Goal: Find specific page/section: Find specific page/section

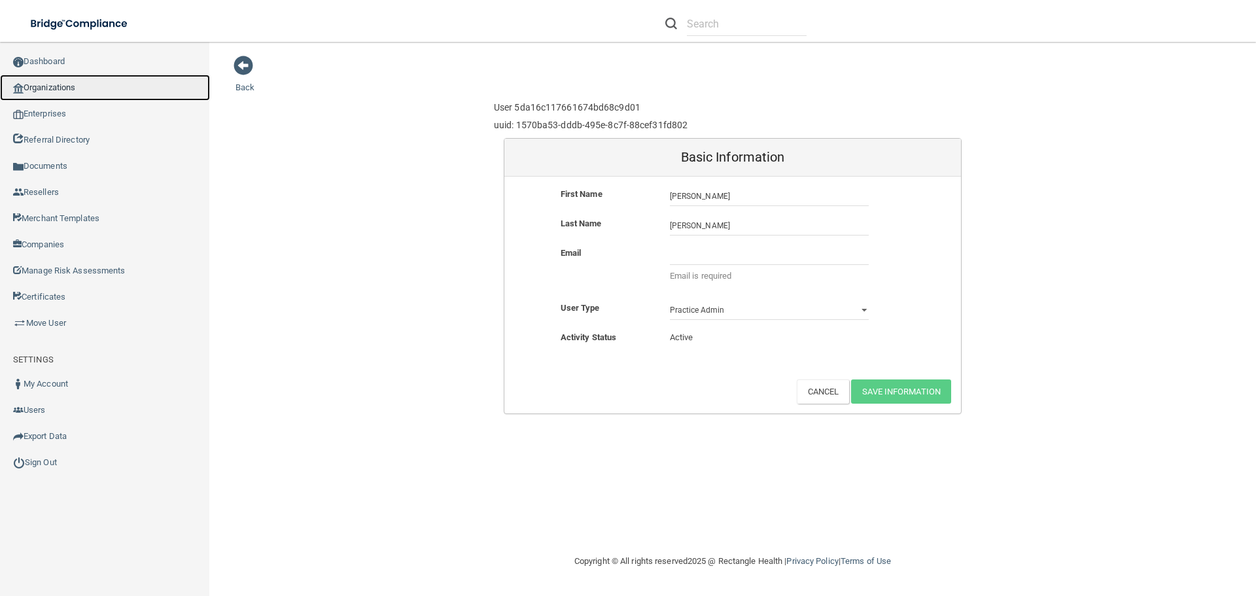
click at [49, 90] on link "Organizations" at bounding box center [105, 88] width 210 height 26
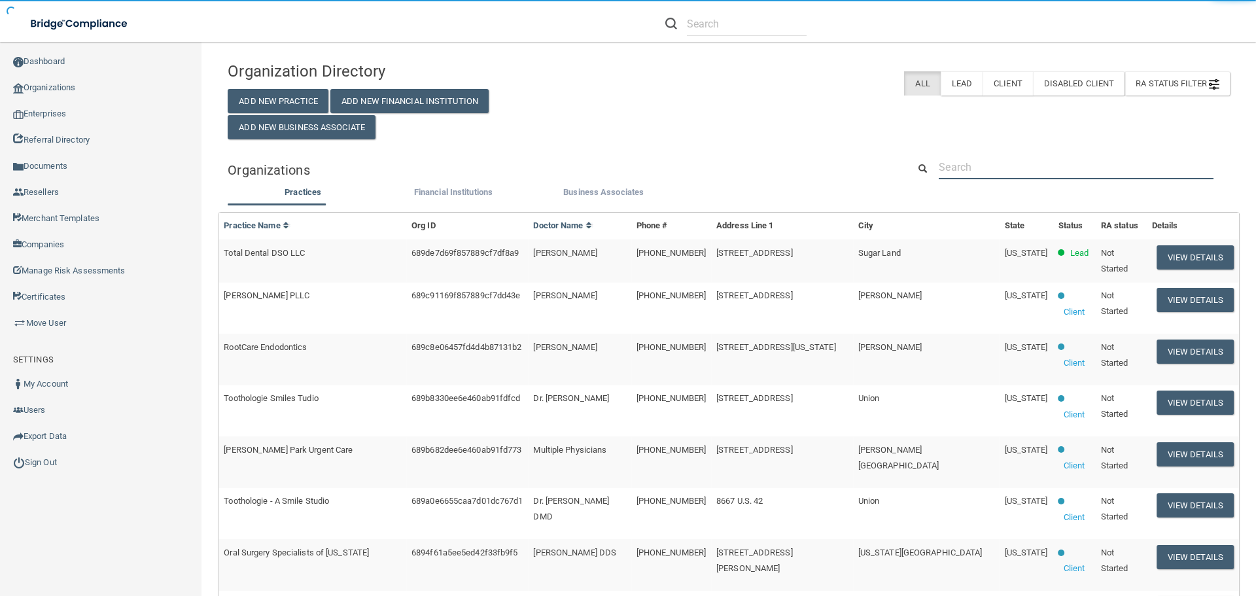
click at [955, 162] on input "text" at bounding box center [1076, 167] width 275 height 24
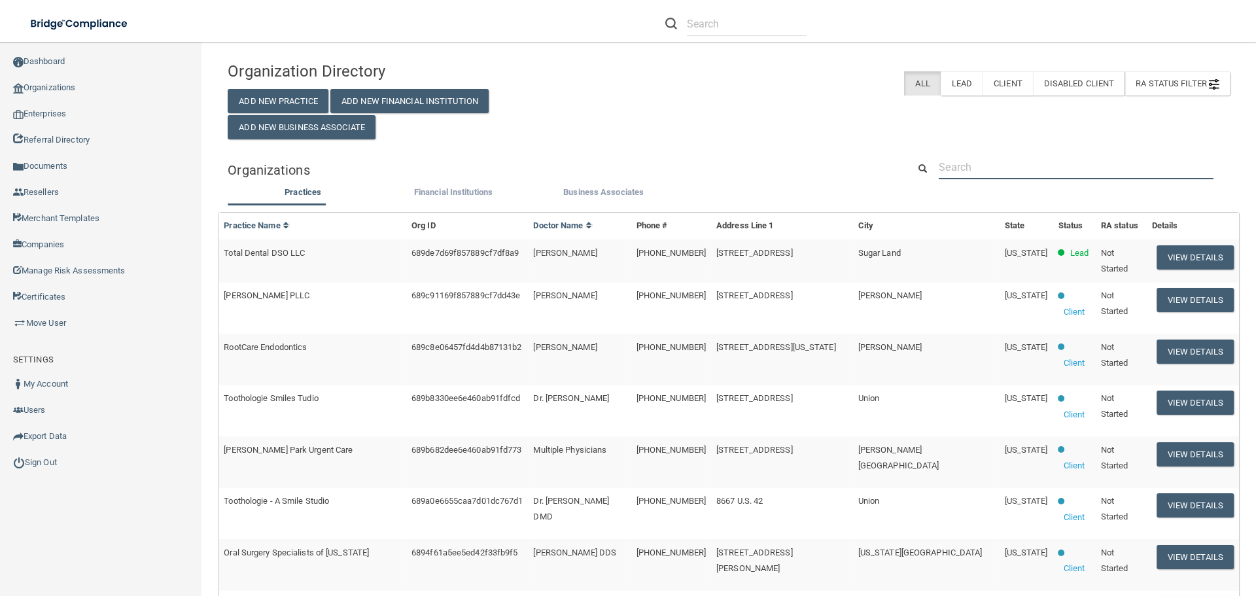
paste input "[PERSON_NAME]"
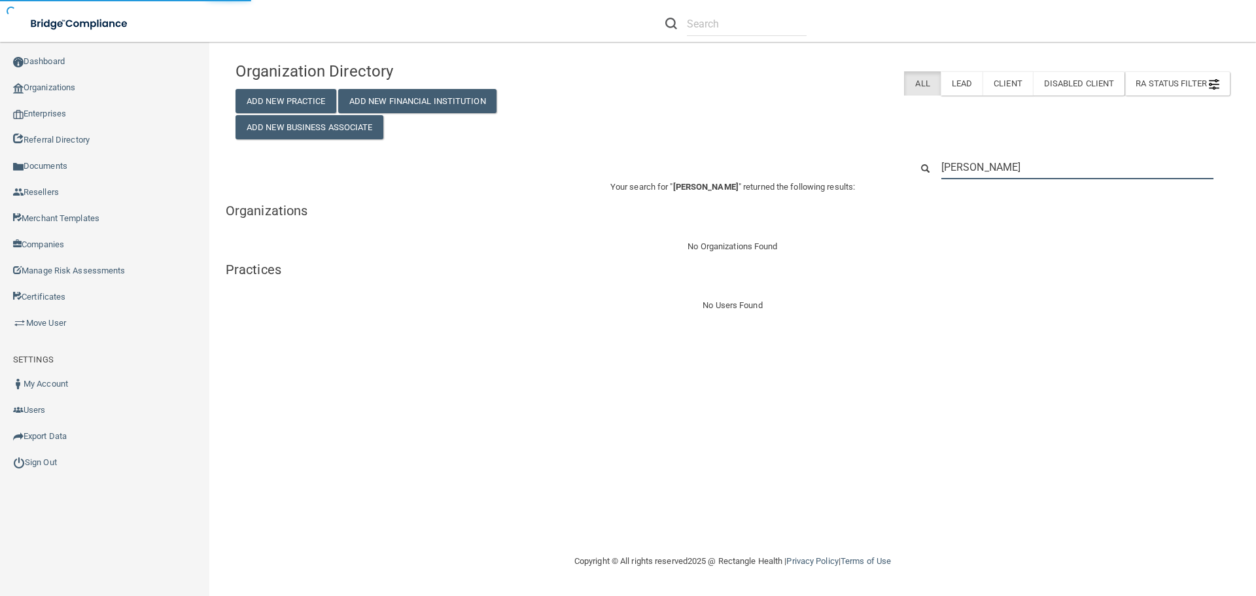
type input "[PERSON_NAME]"
click at [1014, 171] on input "[PERSON_NAME]" at bounding box center [1078, 167] width 272 height 24
paste input "[PERSON_NAME][EMAIL_ADDRESS][DOMAIN_NAME]"
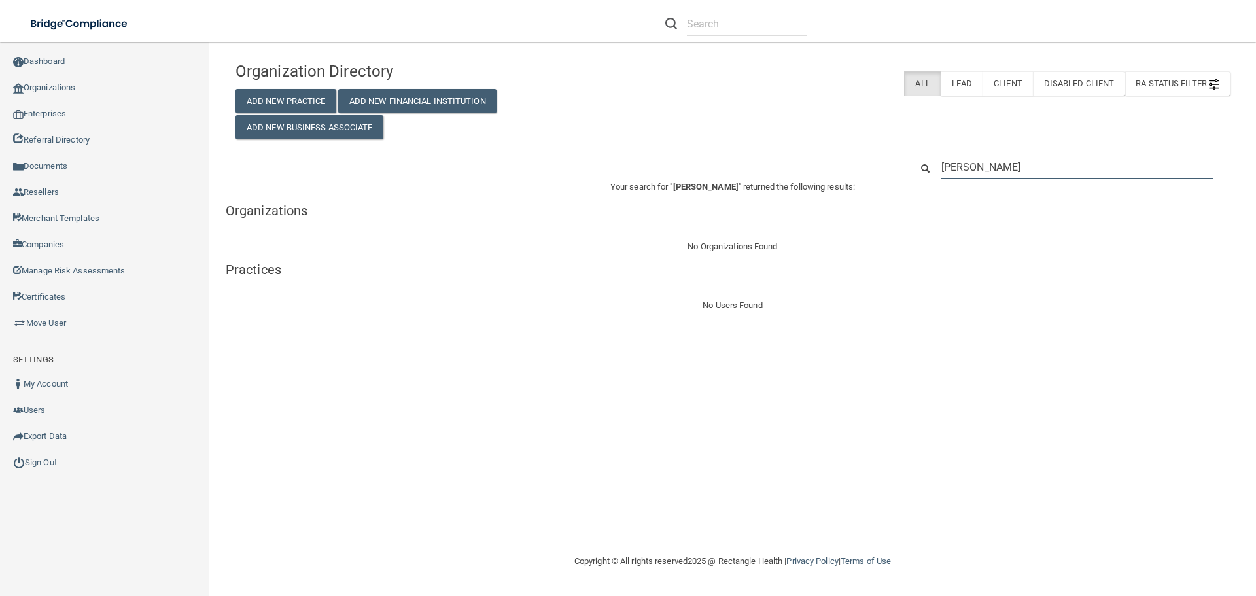
type input "[PERSON_NAME][EMAIL_ADDRESS][DOMAIN_NAME]"
click at [991, 164] on input "[PERSON_NAME][EMAIL_ADDRESS][DOMAIN_NAME]" at bounding box center [1078, 167] width 272 height 24
paste input "[PHONE_NUMBER]"
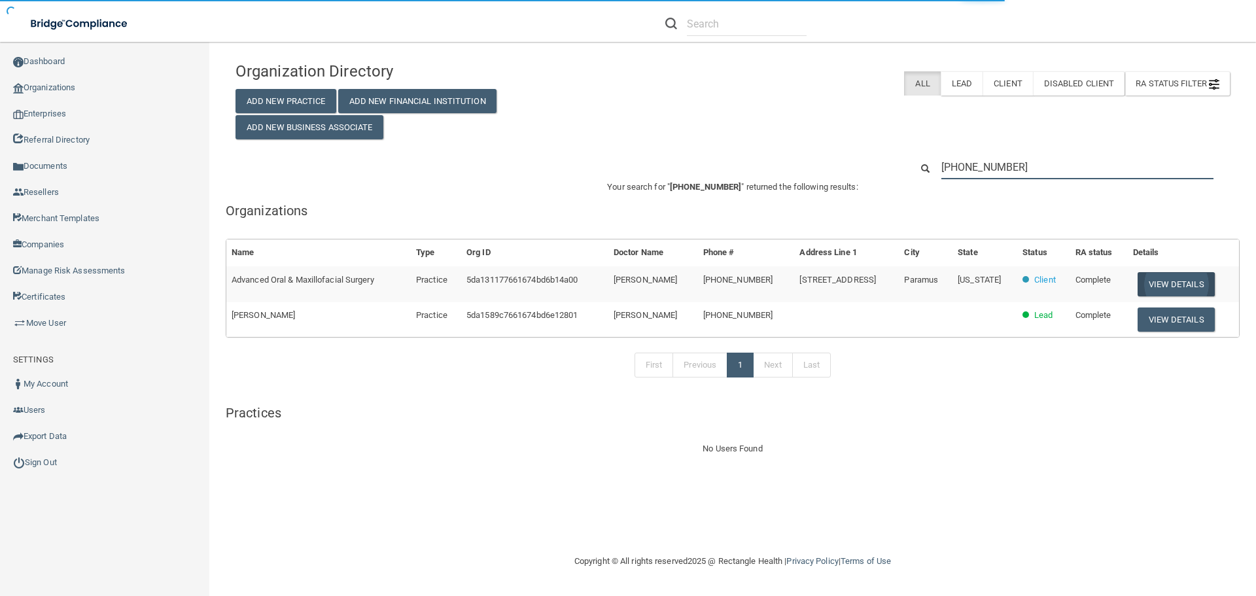
type input "[PHONE_NUMBER]"
click at [1165, 289] on button "View Details" at bounding box center [1176, 284] width 77 height 24
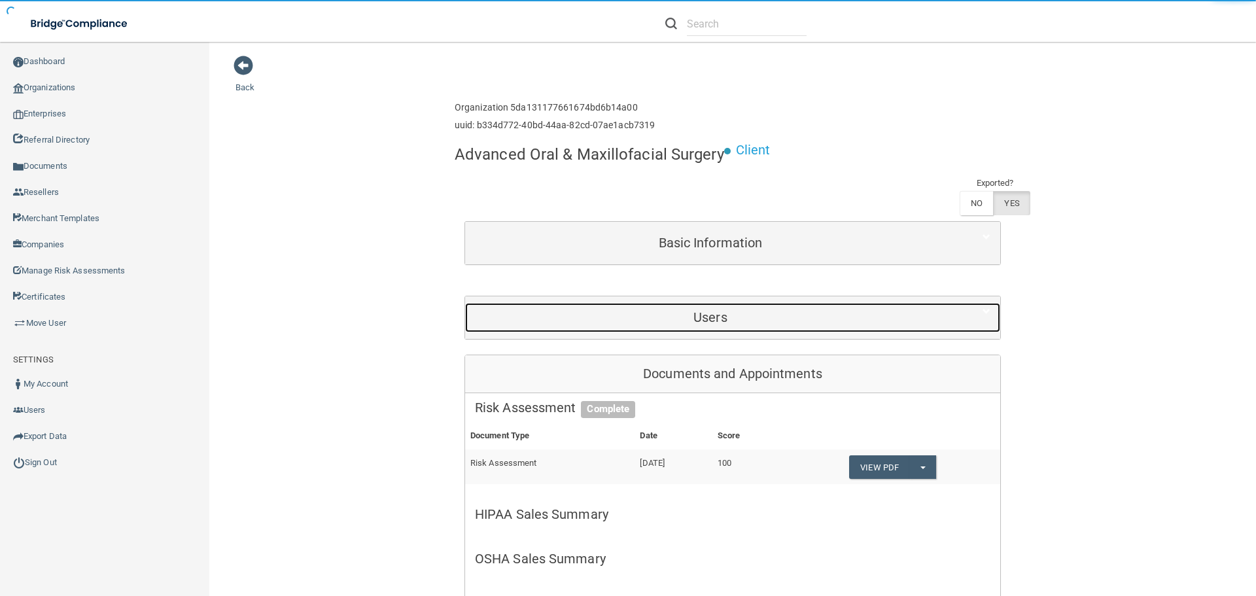
click at [712, 323] on h5 "Users" at bounding box center [710, 317] width 471 height 14
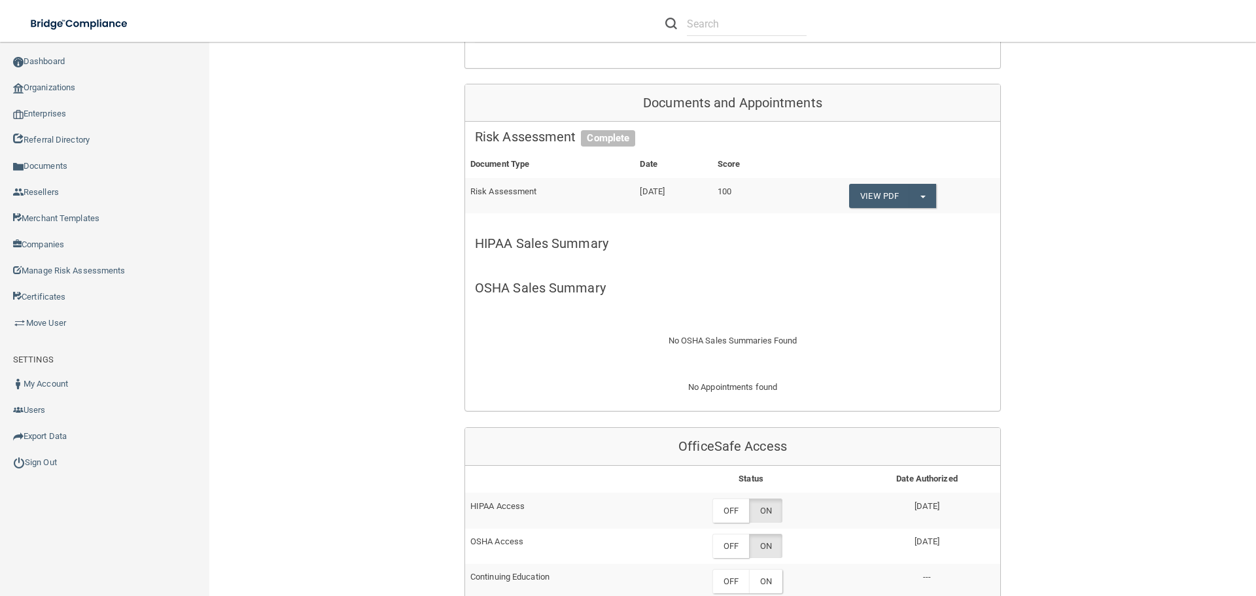
scroll to position [393, 0]
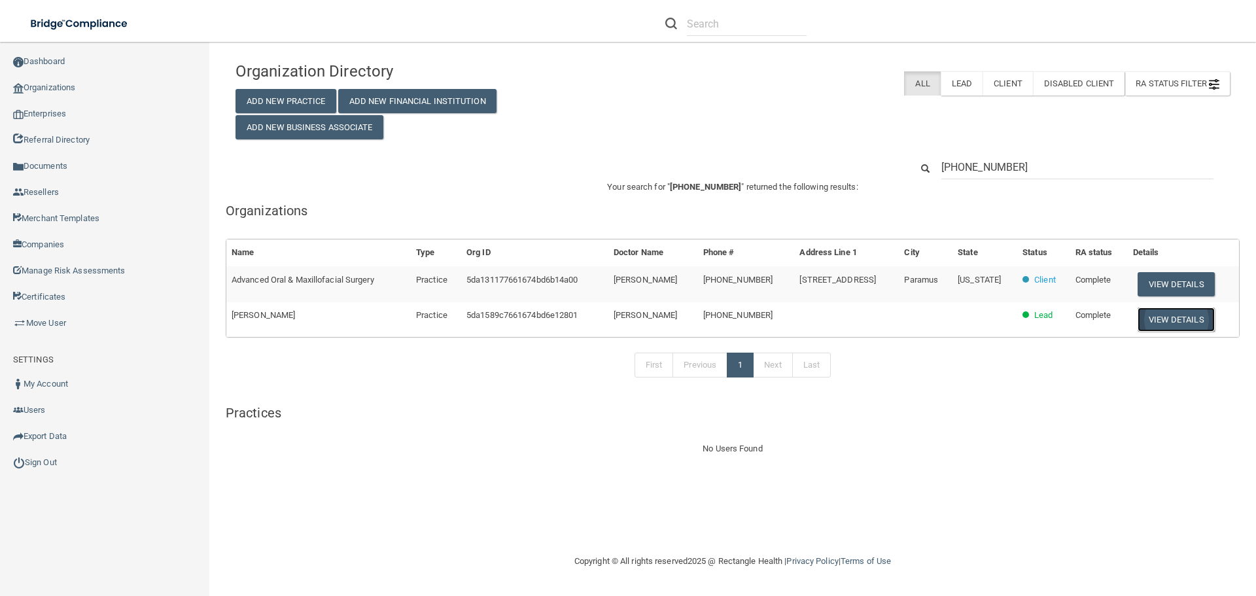
click at [1147, 321] on button "View Details" at bounding box center [1176, 320] width 77 height 24
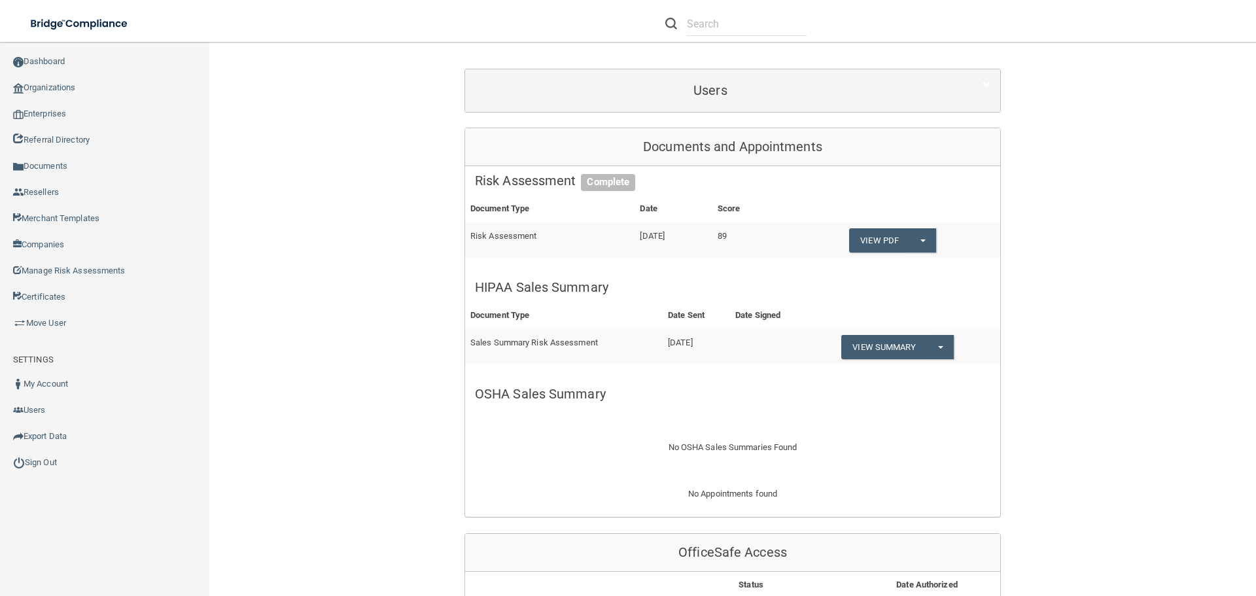
scroll to position [196, 0]
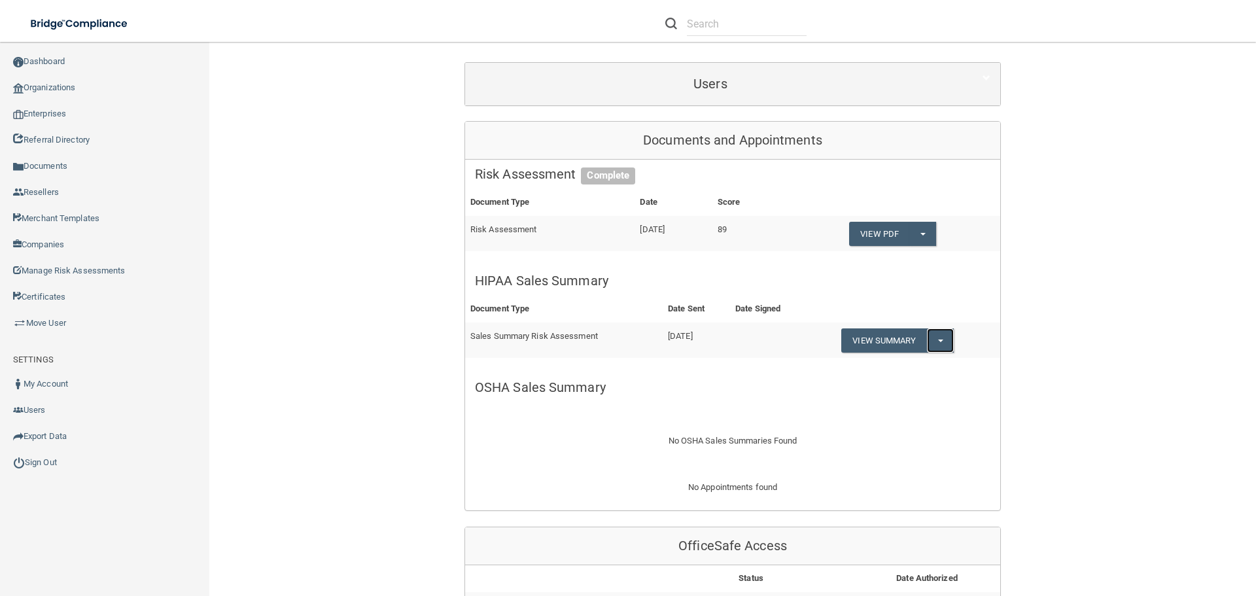
click at [938, 338] on button "Split button!" at bounding box center [940, 340] width 27 height 24
click at [908, 404] on link "Download as PDF" at bounding box center [902, 407] width 122 height 20
